Goal: Task Accomplishment & Management: Manage account settings

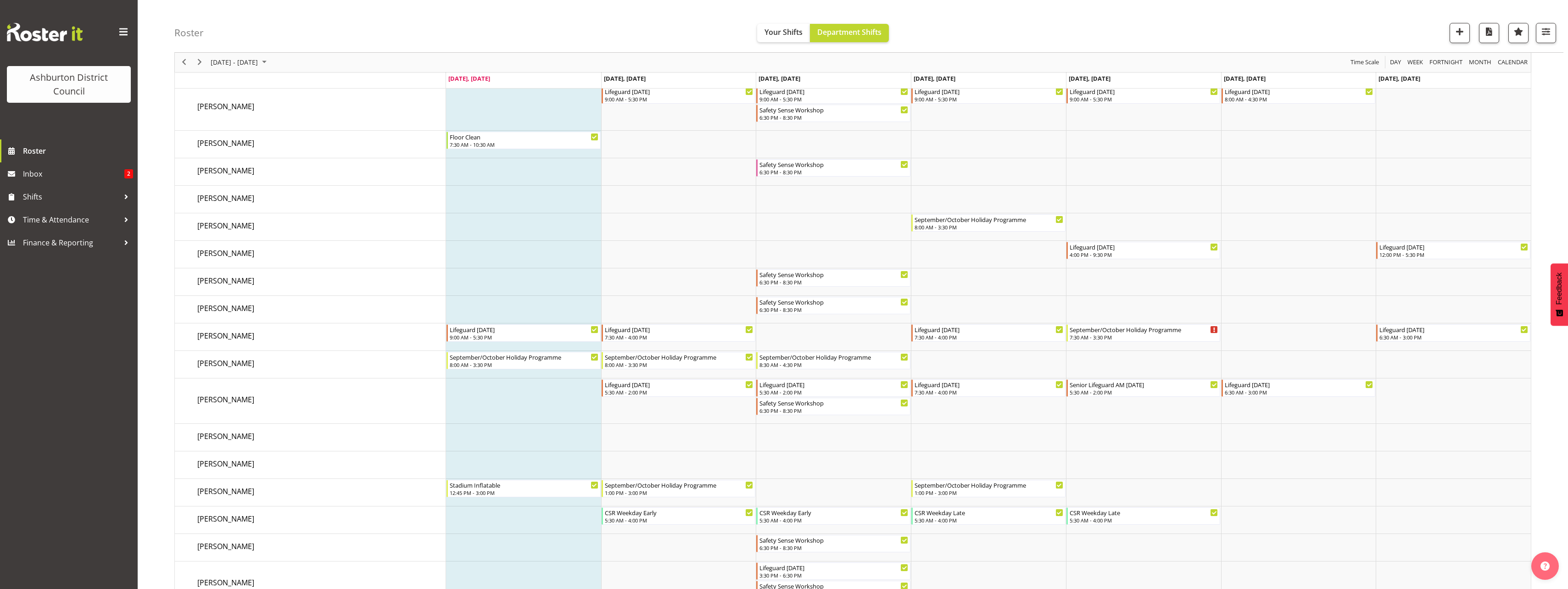
scroll to position [2043, 0]
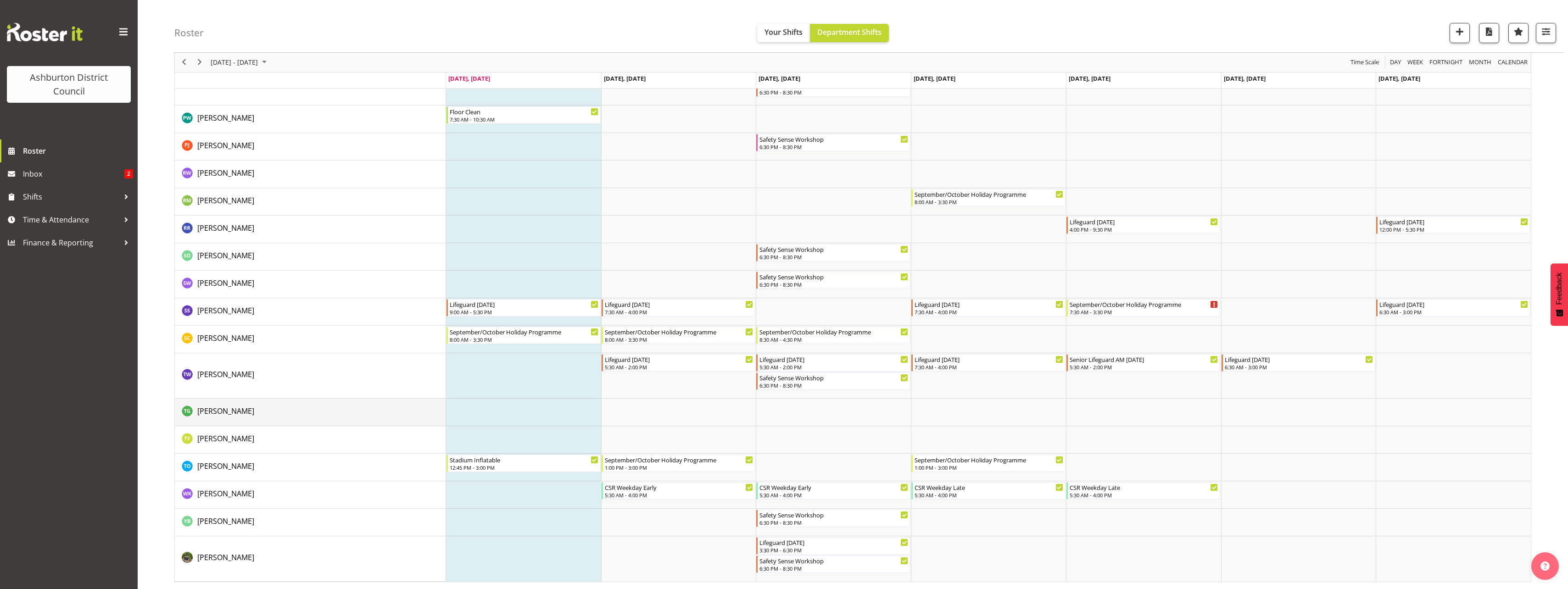
click at [289, 425] on td "[PERSON_NAME]" at bounding box center [311, 412] width 271 height 27
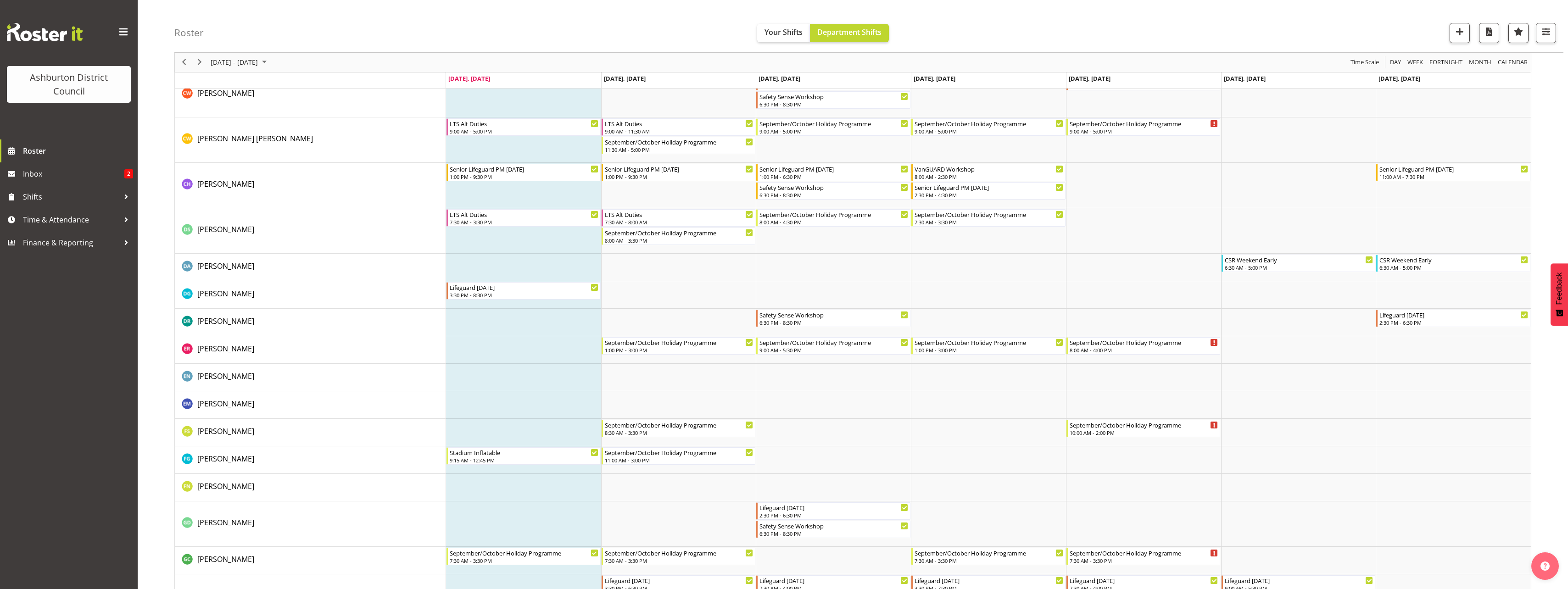
scroll to position [505, 0]
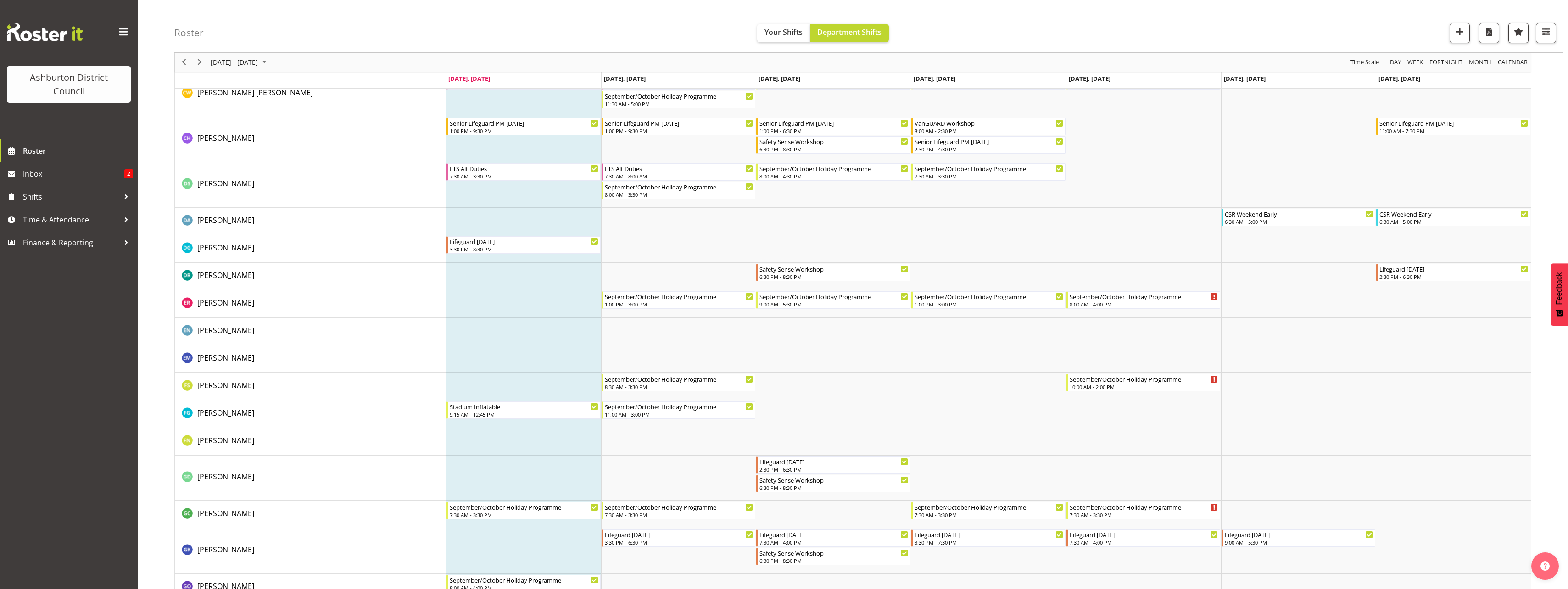
click at [72, 348] on div "Ashburton District Council Roster Inbox 2 Shifts Time & Attendance Finance & Re…" at bounding box center [68, 294] width 138 height 589
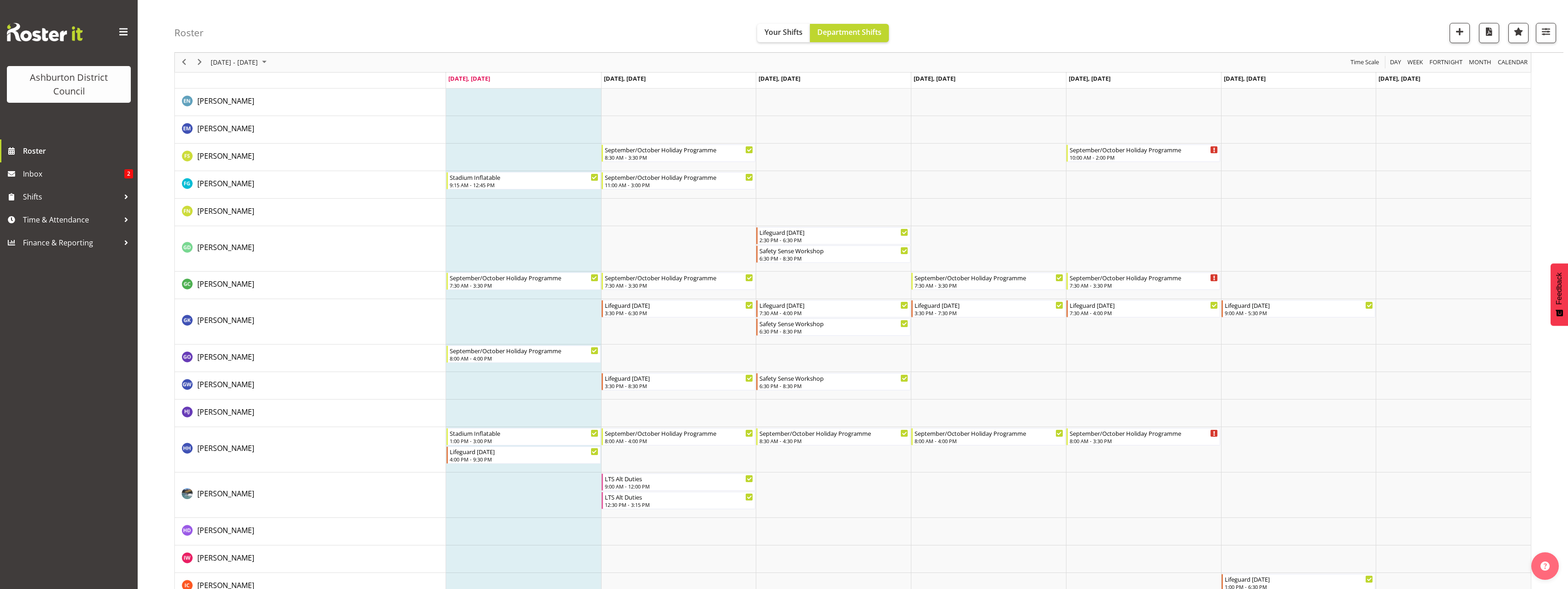
scroll to position [780, 0]
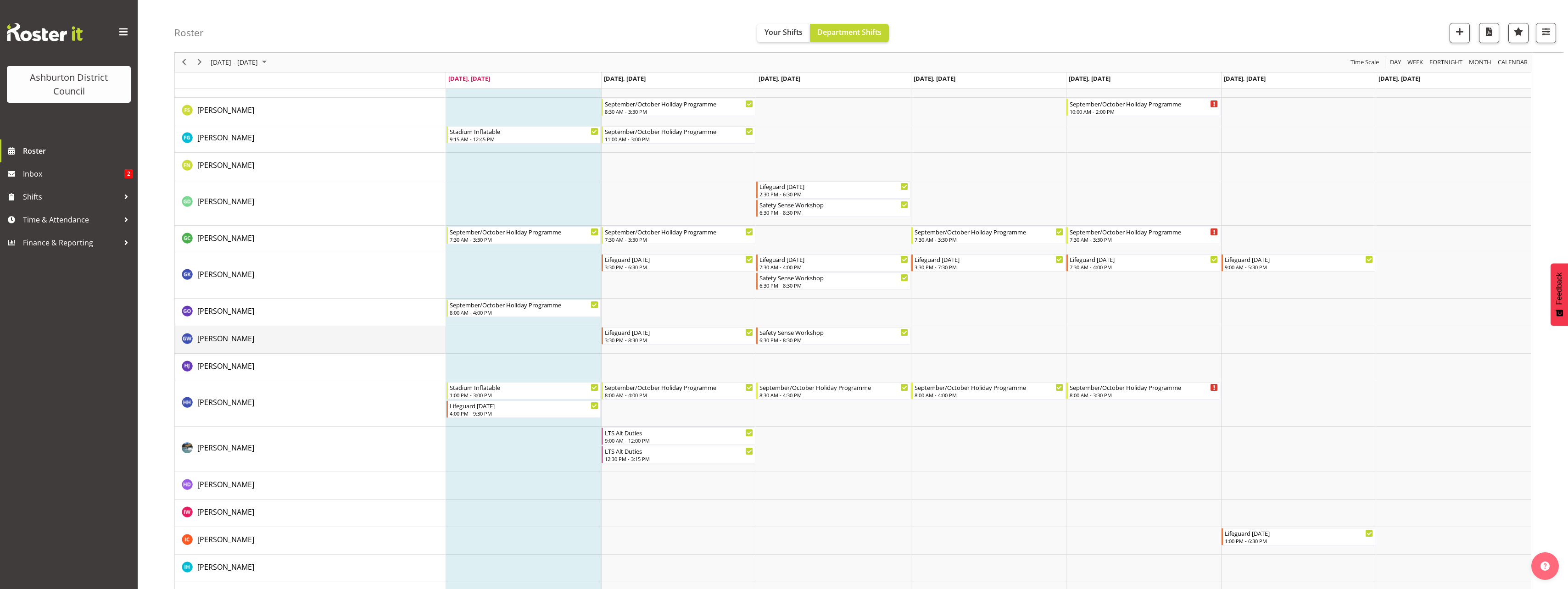
click at [337, 346] on td "[PERSON_NAME]" at bounding box center [311, 340] width 271 height 27
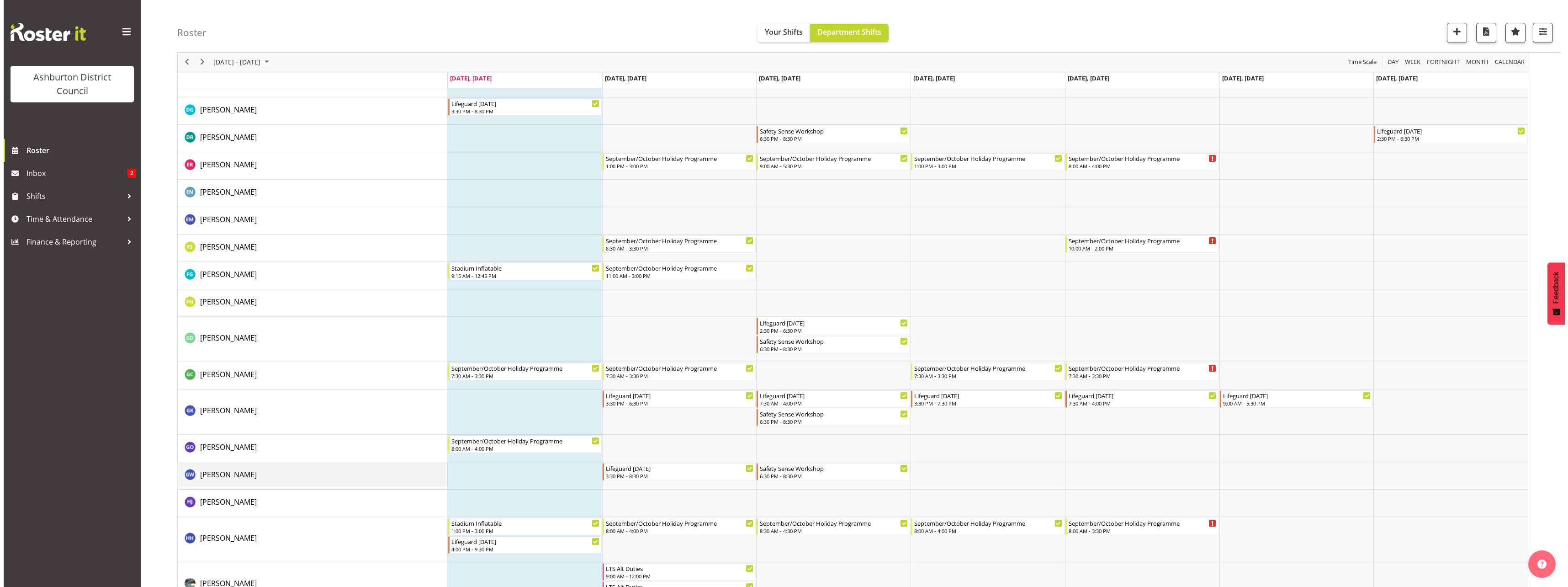
scroll to position [686, 0]
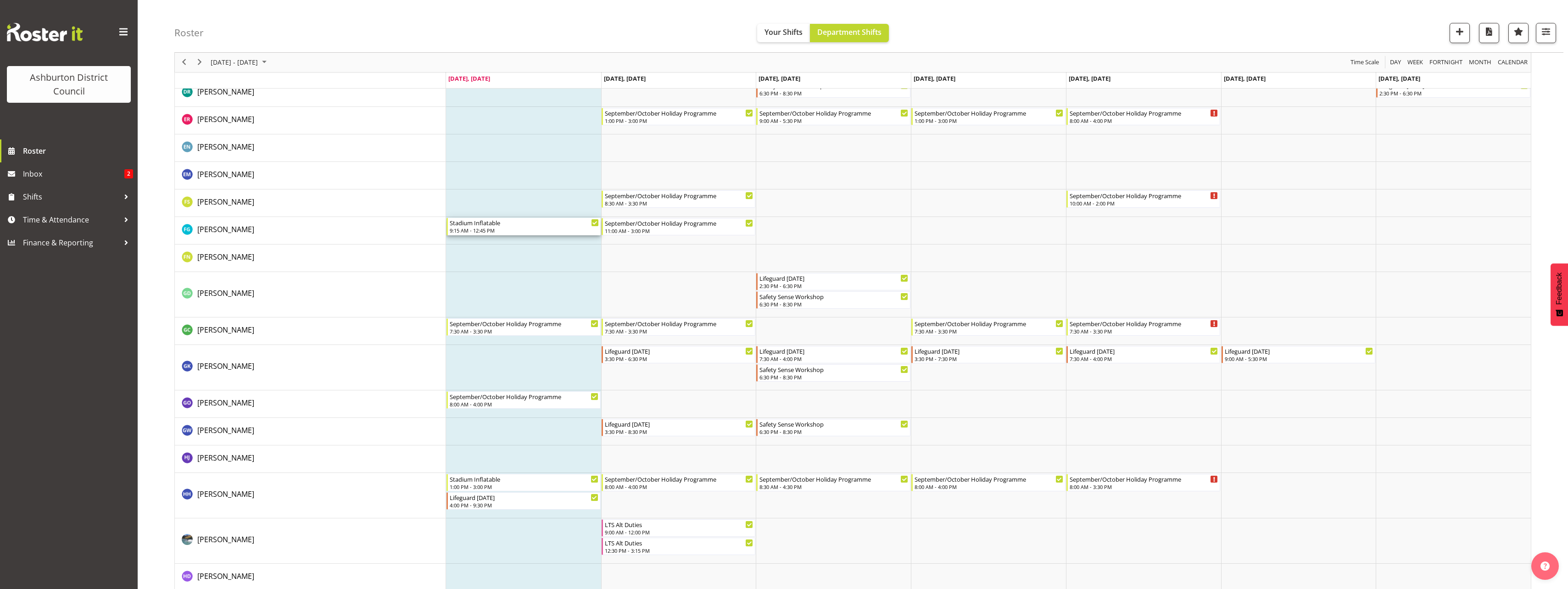
click at [501, 226] on div "Stadium Inflatable" at bounding box center [525, 222] width 149 height 9
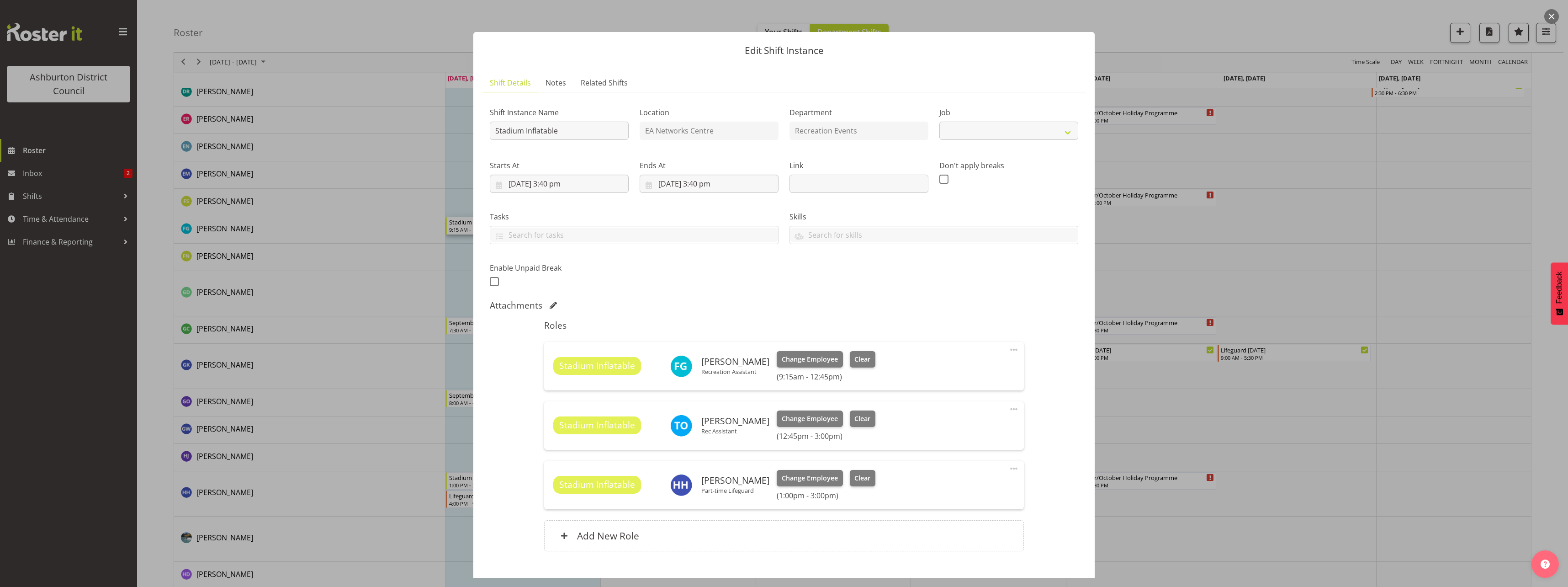
select select "4046"
click at [1010, 350] on span at bounding box center [1014, 350] width 11 height 11
click at [946, 371] on link "Edit" at bounding box center [975, 370] width 88 height 16
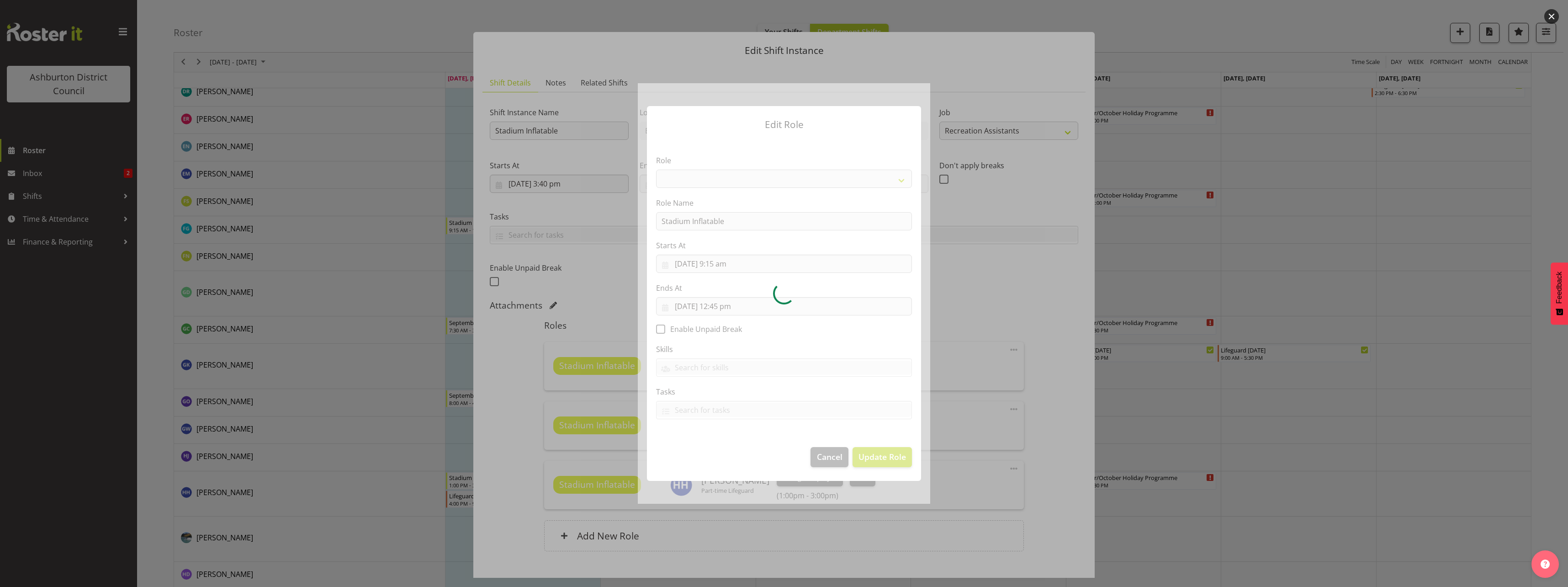
select select "84"
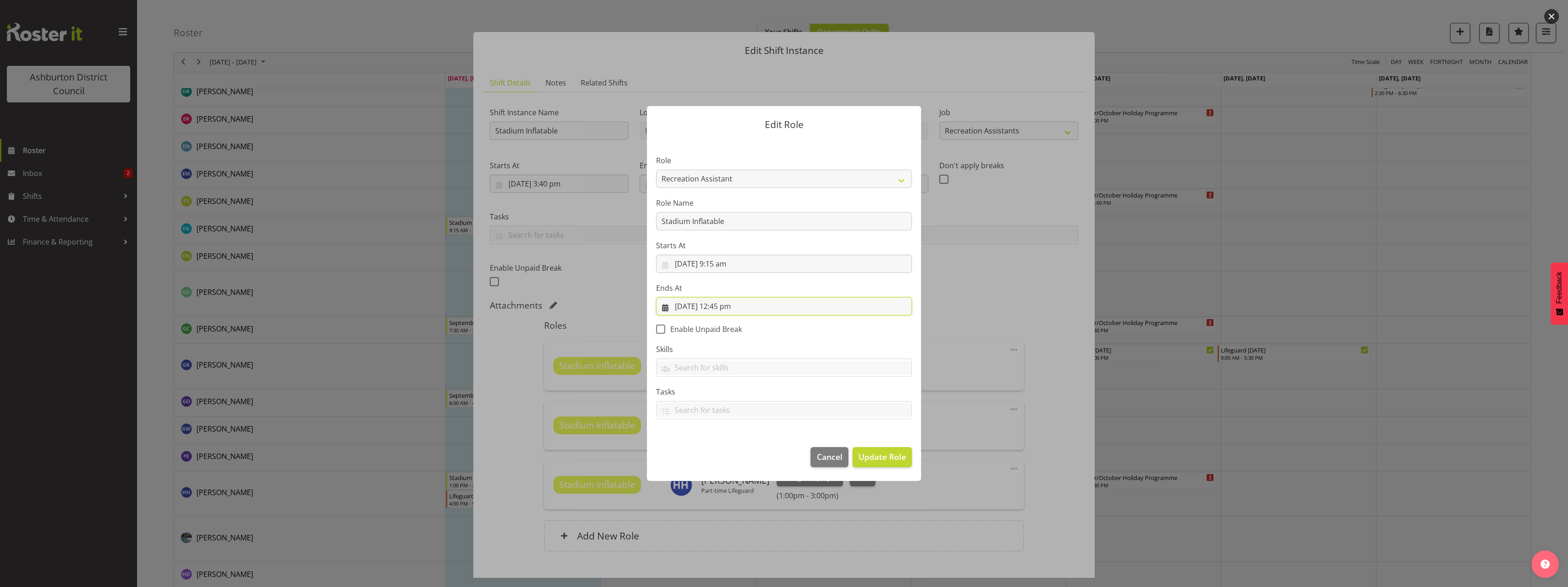
click at [720, 309] on input "[DATE] 12:45 pm" at bounding box center [784, 306] width 256 height 18
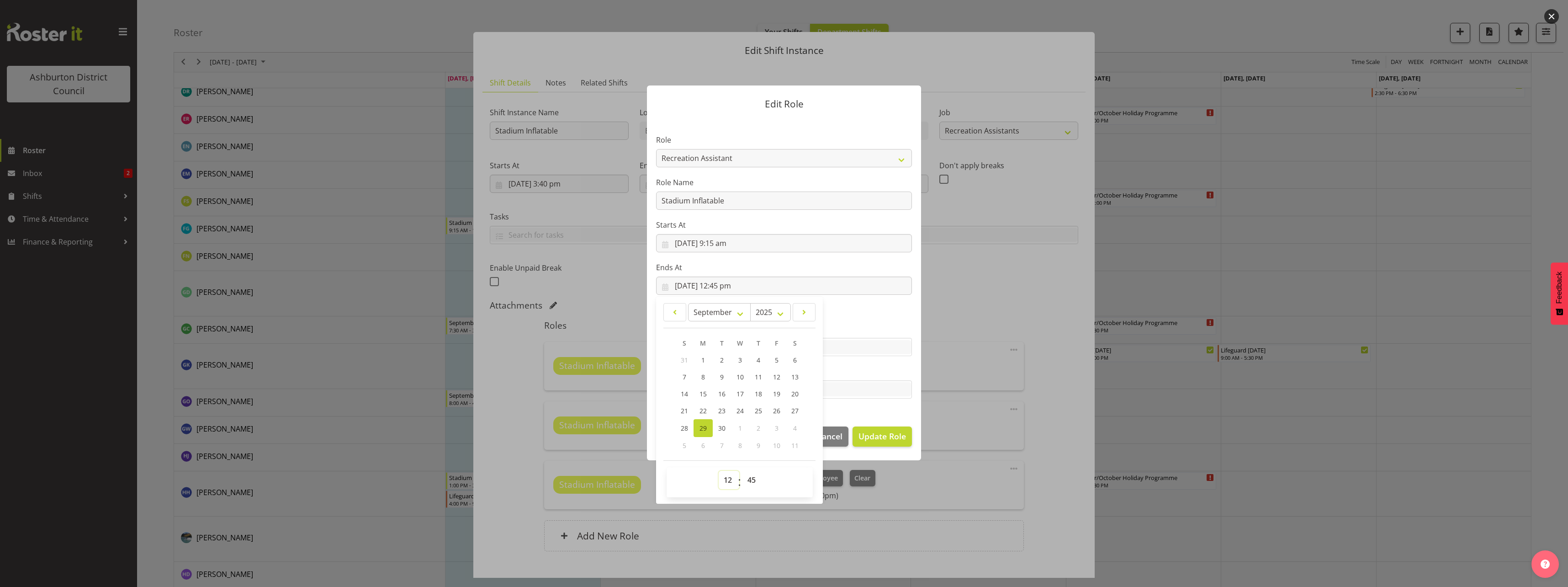
click at [728, 476] on select "00 01 02 03 04 05 06 07 08 09 10 11 12 13 14 15 16 17 18 19 20 21 22 23" at bounding box center [729, 480] width 21 height 18
select select "14"
click at [719, 471] on select "00 01 02 03 04 05 06 07 08 09 10 11 12 13 14 15 16 17 18 19 20 21 22 23" at bounding box center [729, 480] width 21 height 18
type input "[DATE] 2:45 pm"
click at [858, 414] on section "Role AAGM Deputy Director AAGM Director Archivist Childrens Librarian Collectio…" at bounding box center [784, 267] width 274 height 299
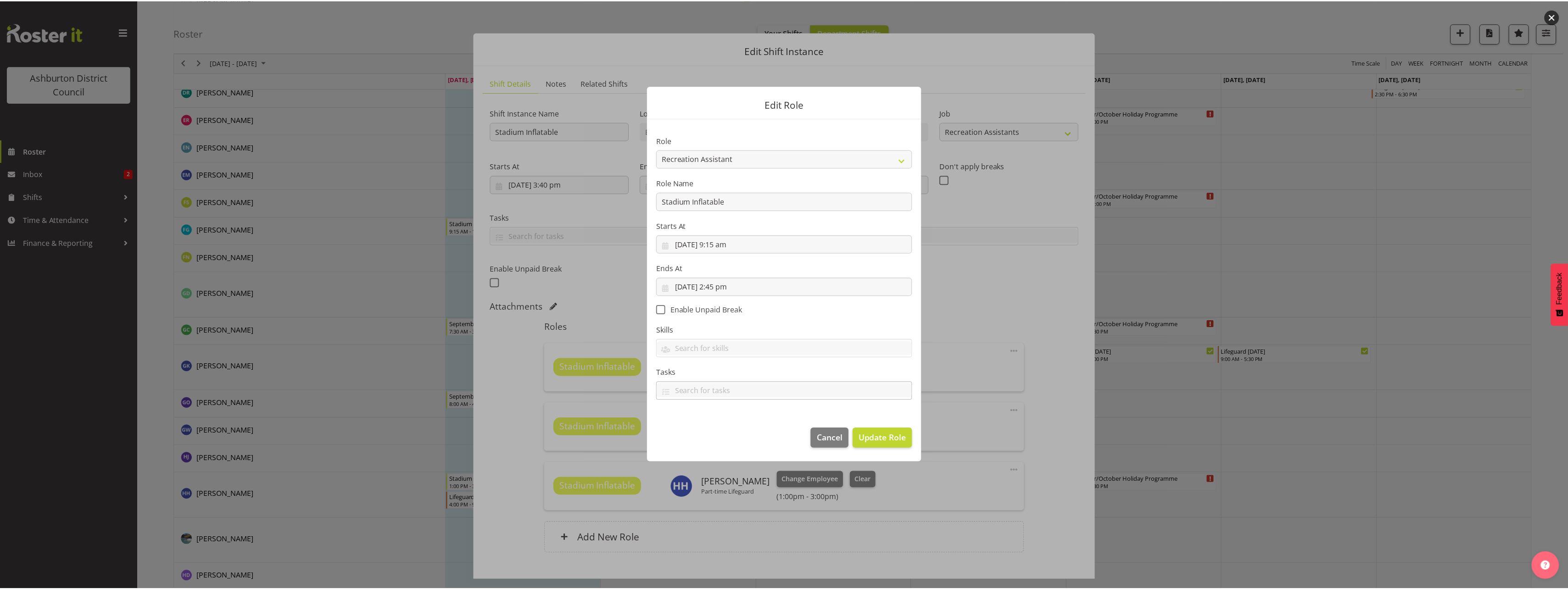
scroll to position [0, 0]
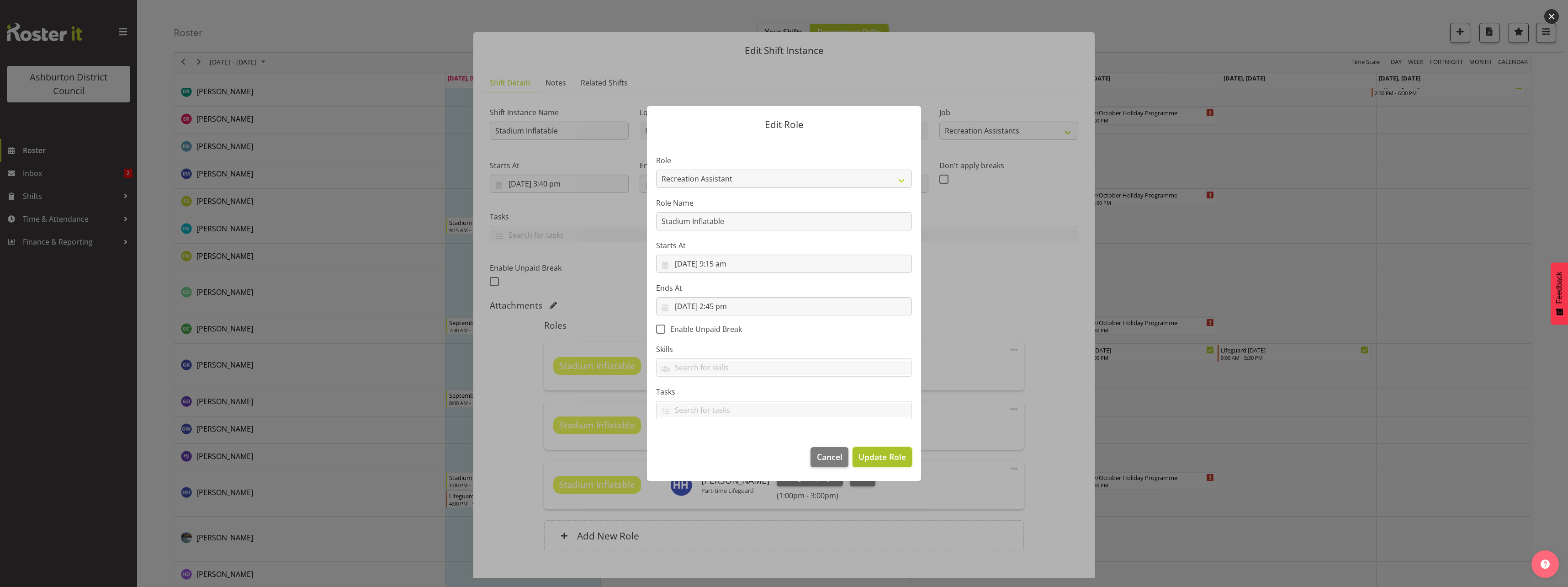
click at [886, 457] on span "Update Role" at bounding box center [882, 457] width 47 height 12
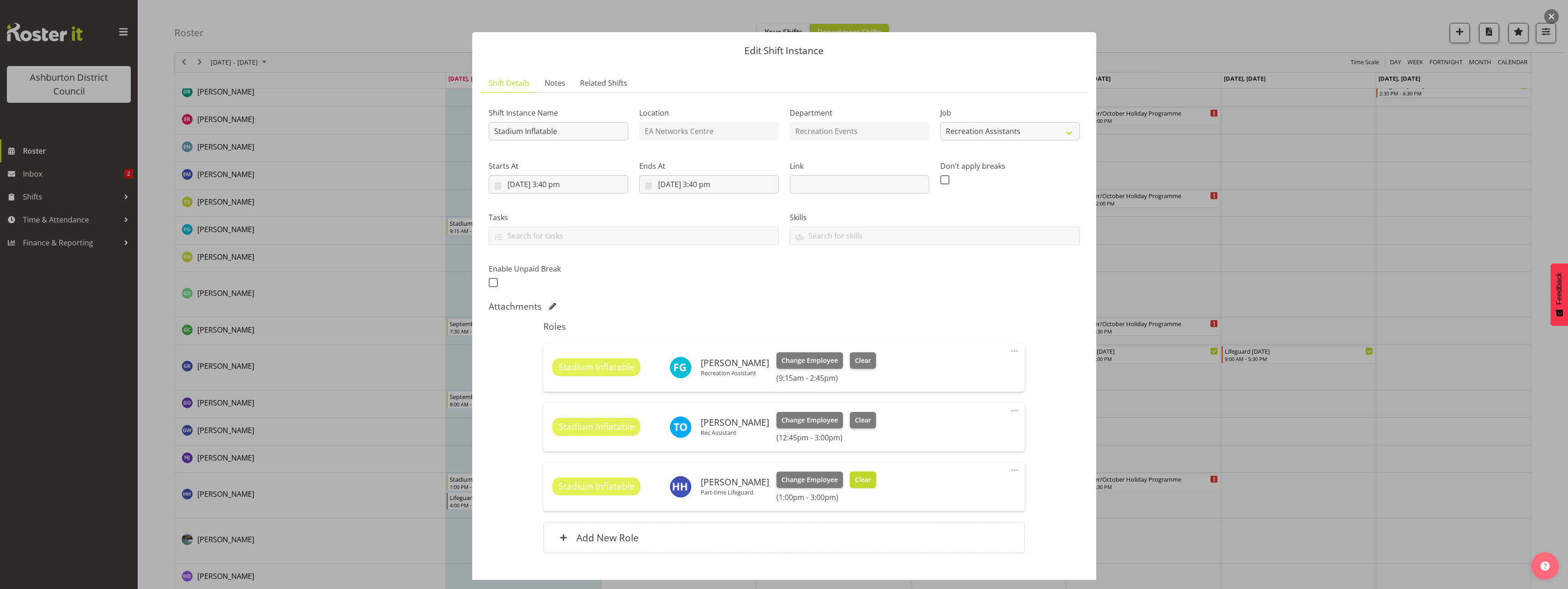
click at [858, 479] on span "Clear" at bounding box center [863, 480] width 16 height 10
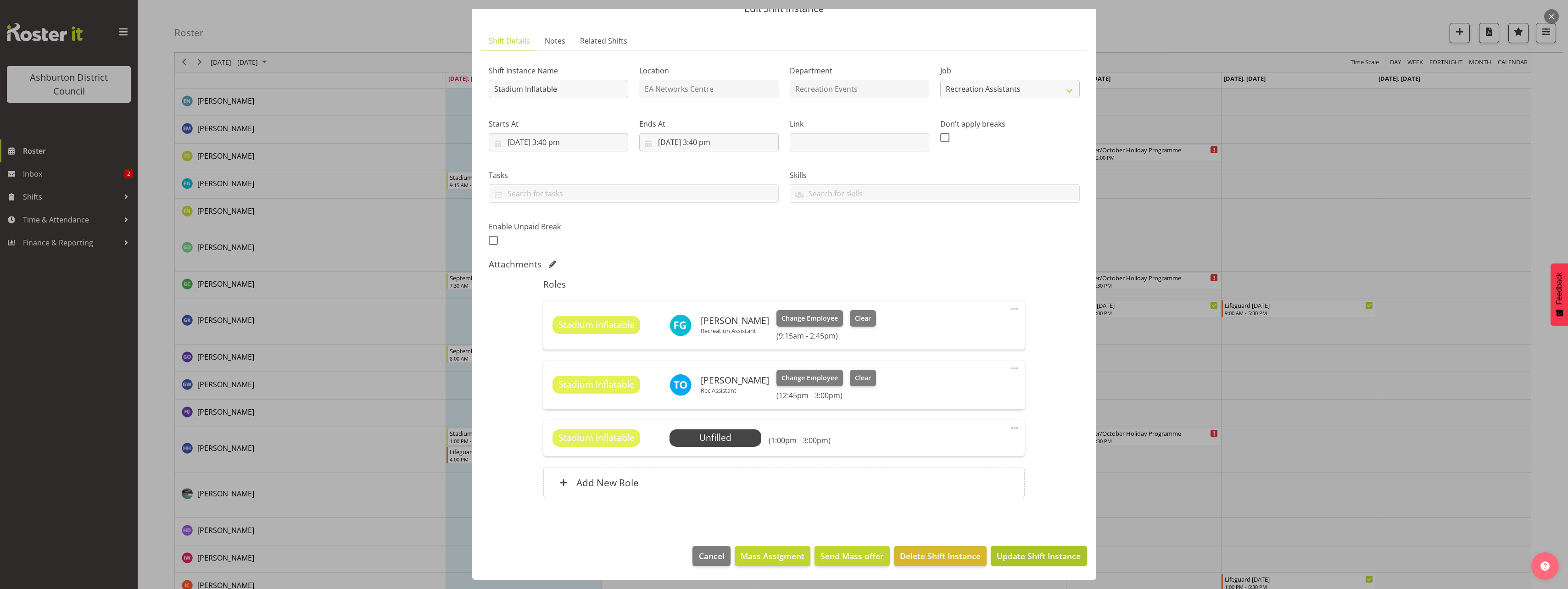
click at [1022, 555] on span "Update Shift Instance" at bounding box center [1038, 556] width 84 height 12
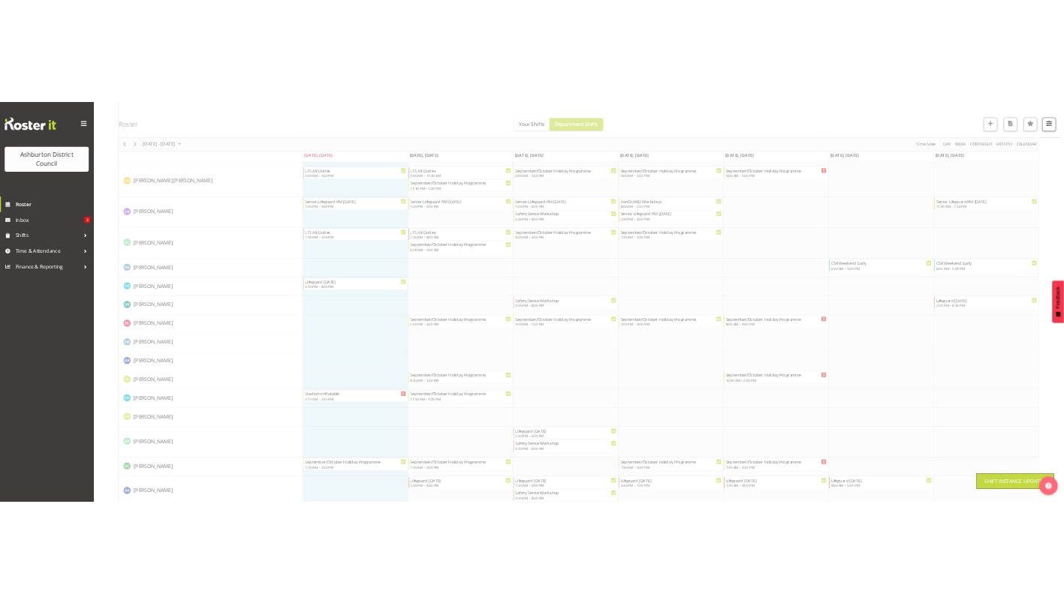
scroll to position [1201, 0]
